Goal: Task Accomplishment & Management: Manage account settings

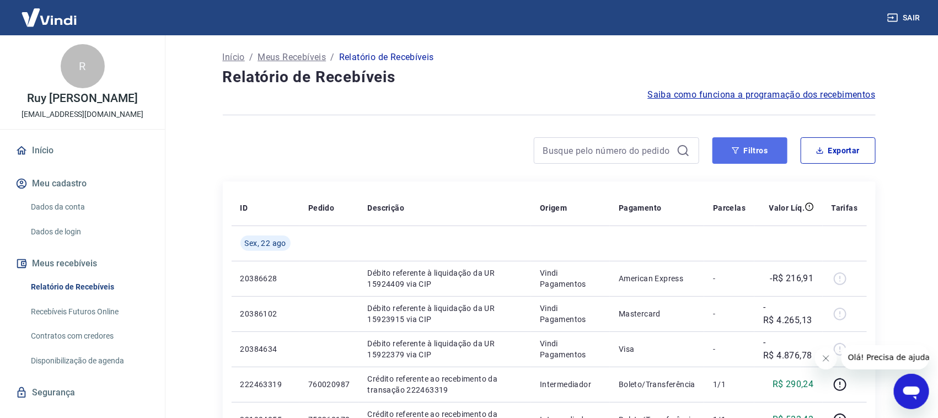
click at [761, 162] on button "Filtros" at bounding box center [749, 150] width 75 height 26
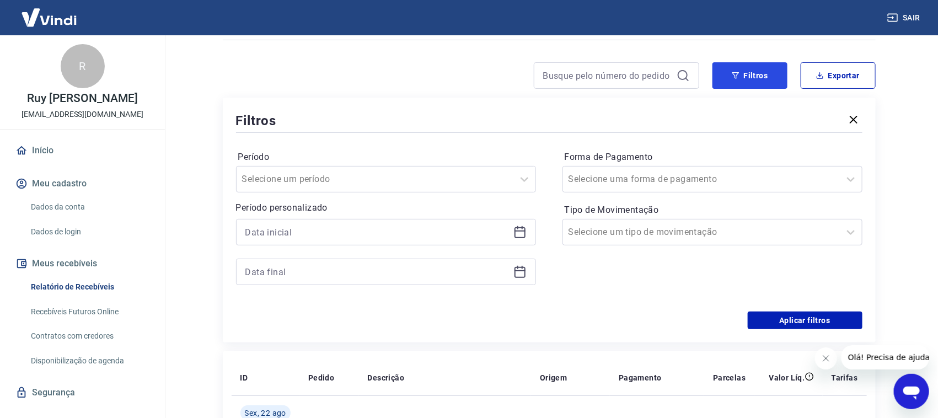
scroll to position [137, 0]
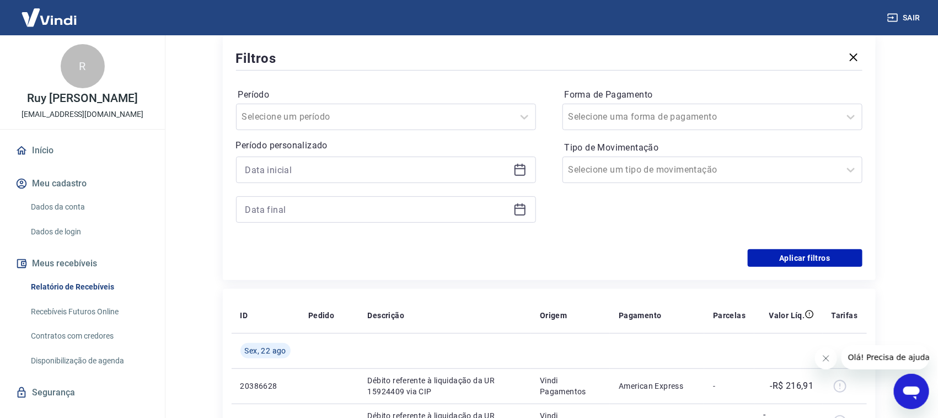
click at [524, 166] on icon at bounding box center [519, 169] width 13 height 13
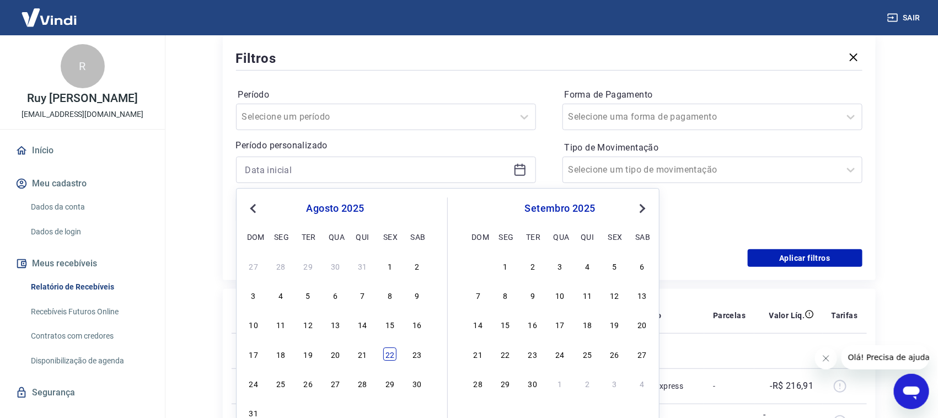
click at [390, 354] on div "22" at bounding box center [389, 353] width 13 height 13
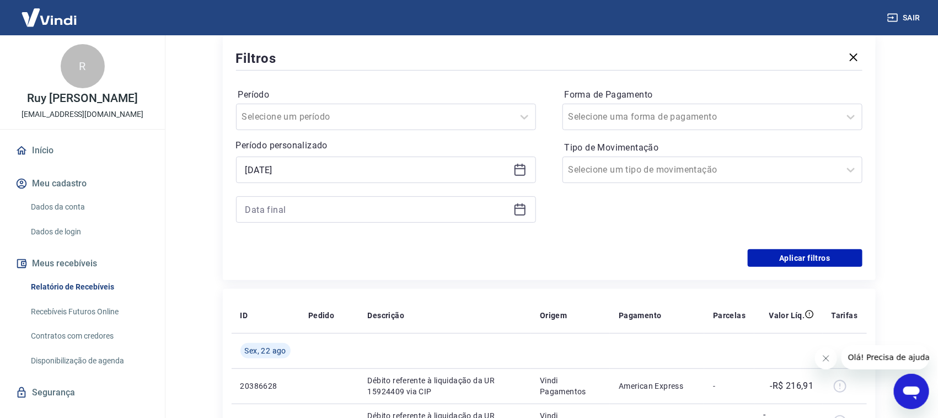
click at [519, 169] on icon at bounding box center [519, 169] width 13 height 13
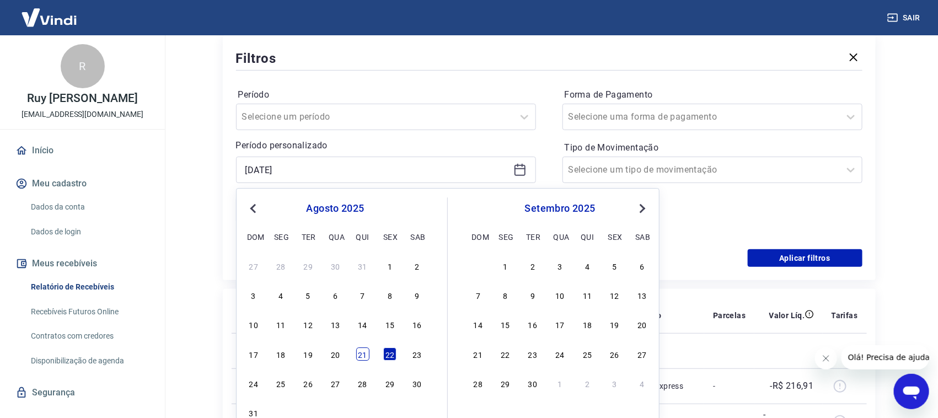
click at [364, 354] on div "21" at bounding box center [362, 353] width 13 height 13
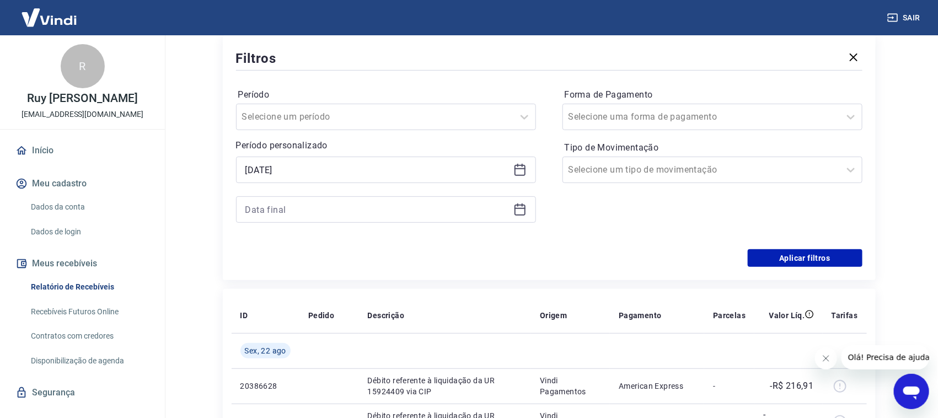
click at [518, 212] on icon at bounding box center [519, 209] width 13 height 13
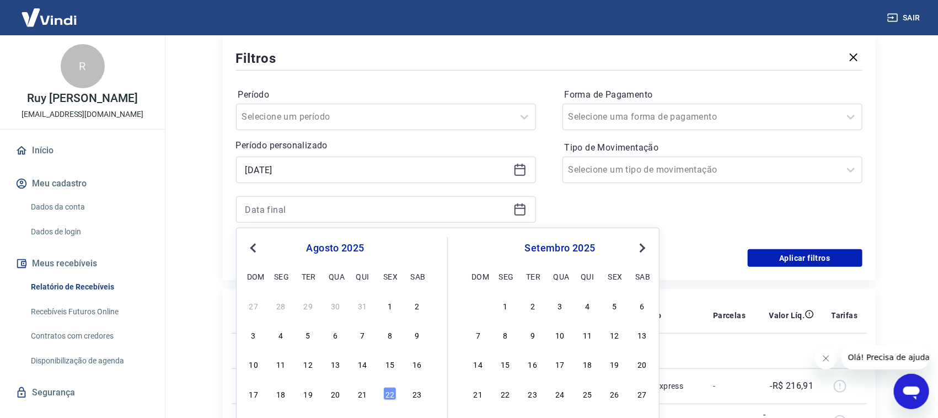
click at [522, 173] on icon at bounding box center [519, 169] width 13 height 13
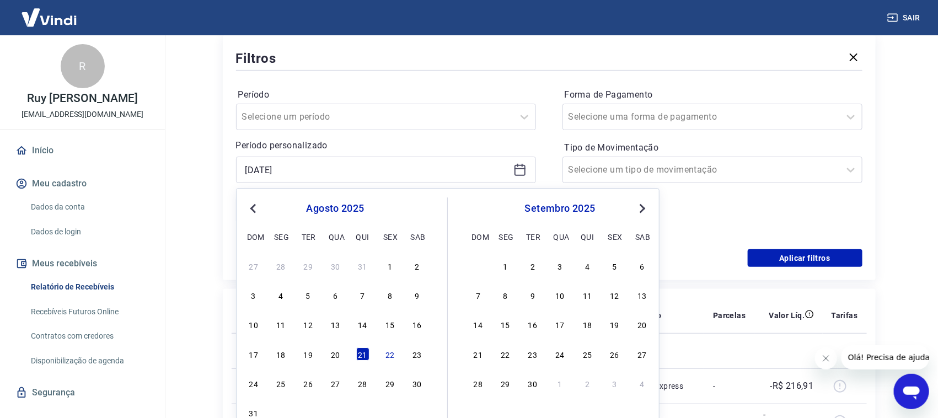
click at [388, 353] on div "22" at bounding box center [389, 353] width 13 height 13
type input "[DATE]"
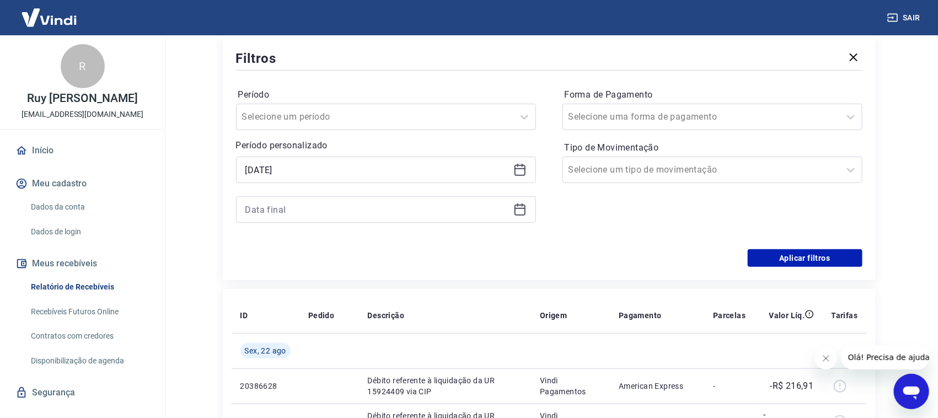
click at [523, 210] on icon at bounding box center [519, 209] width 13 height 13
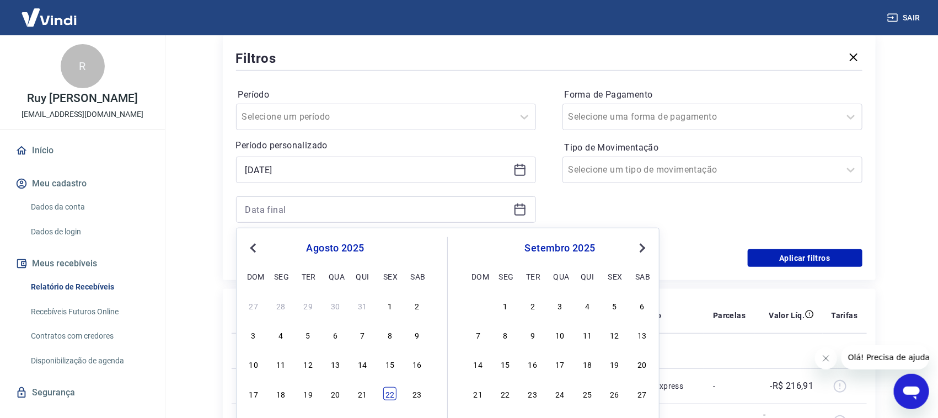
click at [388, 391] on div "22" at bounding box center [389, 393] width 13 height 13
type input "[DATE]"
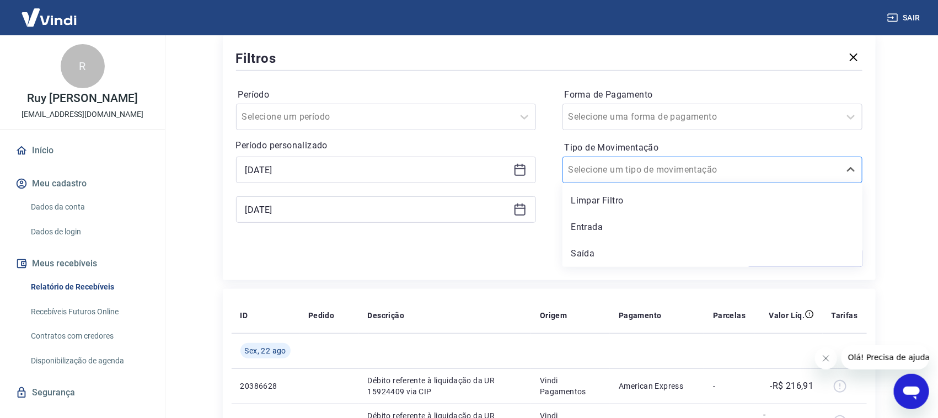
click at [830, 179] on div "Selecione um tipo de movimentação" at bounding box center [701, 170] width 277 height 20
click at [632, 229] on div "Entrada" at bounding box center [712, 227] width 300 height 22
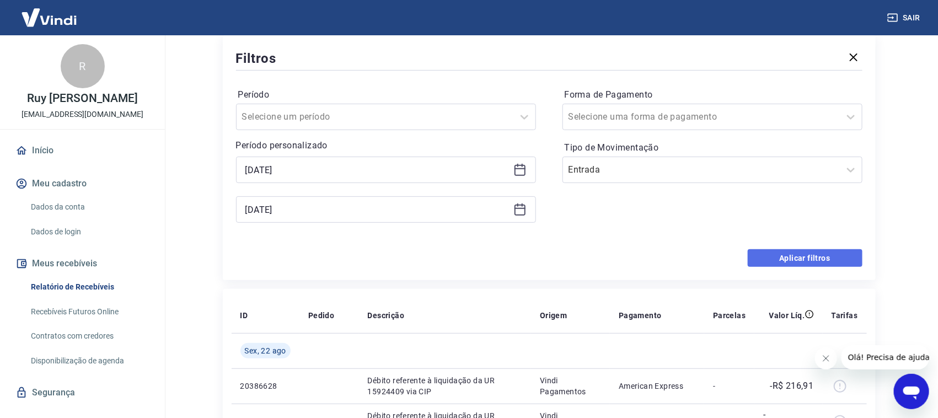
click at [824, 262] on button "Aplicar filtros" at bounding box center [805, 258] width 115 height 18
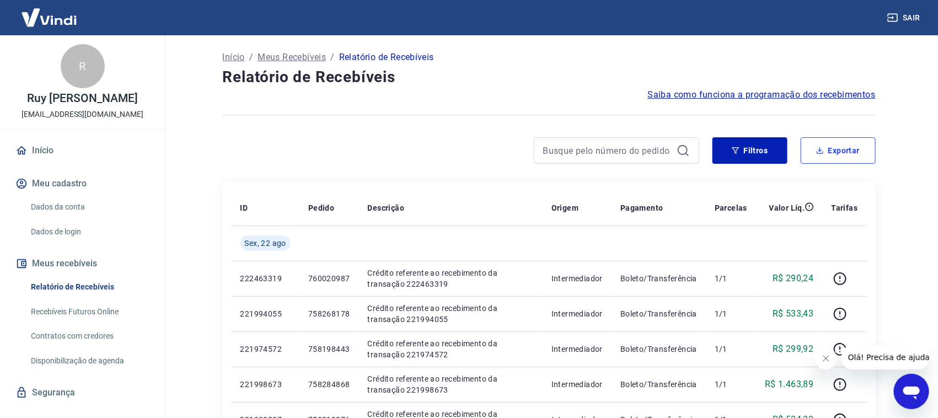
click at [840, 156] on button "Exportar" at bounding box center [837, 150] width 75 height 26
type input "[DATE]"
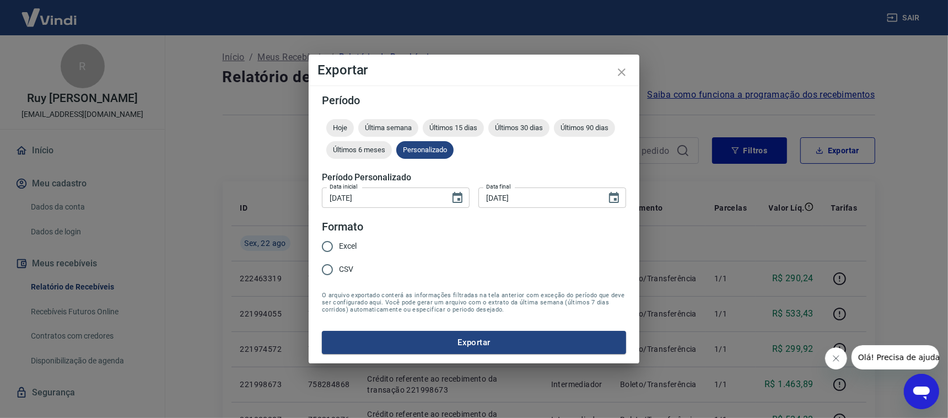
click at [326, 246] on input "Excel" at bounding box center [327, 246] width 23 height 23
radio input "true"
click at [415, 334] on button "Exportar" at bounding box center [474, 342] width 304 height 23
